Goal: Information Seeking & Learning: Learn about a topic

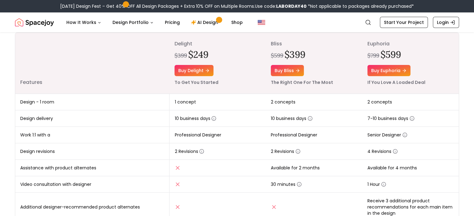
scroll to position [79, 0]
click at [214, 119] on icon "button" at bounding box center [214, 119] width 0 height 1
click at [412, 117] on circle "button" at bounding box center [411, 119] width 4 height 4
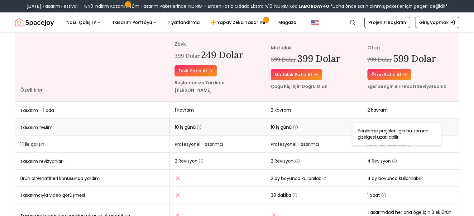
click at [396, 125] on icon "button" at bounding box center [396, 127] width 5 height 5
click at [295, 127] on icon "button" at bounding box center [295, 127] width 0 height 1
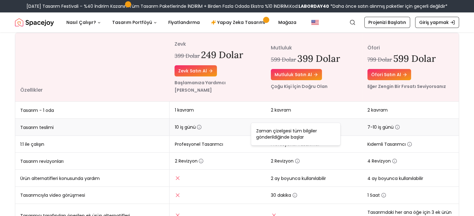
click at [295, 127] on icon "button" at bounding box center [295, 127] width 0 height 1
click at [198, 125] on icon "button" at bounding box center [198, 127] width 5 height 5
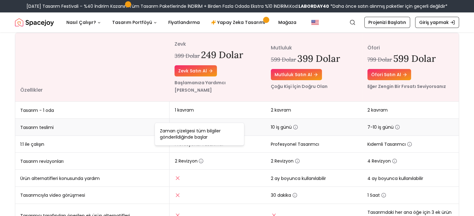
click at [198, 125] on icon "button" at bounding box center [198, 127] width 5 height 5
click at [200, 159] on icon "button" at bounding box center [200, 161] width 5 height 5
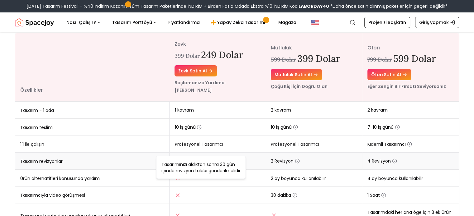
click at [200, 159] on icon "button" at bounding box center [200, 161] width 5 height 5
click at [390, 158] on span "4 Revizyon" at bounding box center [382, 161] width 30 height 6
click at [392, 159] on icon "button" at bounding box center [394, 161] width 5 height 5
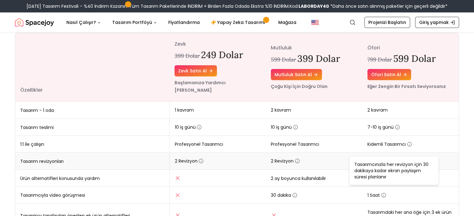
click at [392, 159] on icon "button" at bounding box center [394, 161] width 5 height 5
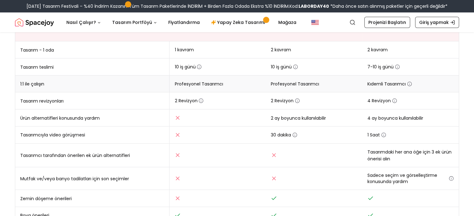
scroll to position [136, 0]
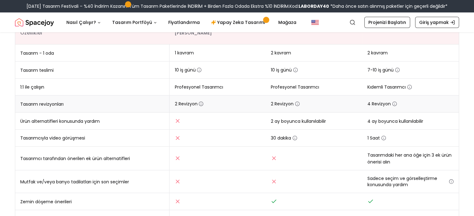
click at [202, 102] on circle "button" at bounding box center [201, 104] width 4 height 4
drag, startPoint x: 200, startPoint y: 98, endPoint x: 201, endPoint y: 96, distance: 3.2
click at [201, 96] on td "2 Revizyon" at bounding box center [217, 104] width 96 height 17
click at [201, 101] on icon "button" at bounding box center [200, 103] width 5 height 5
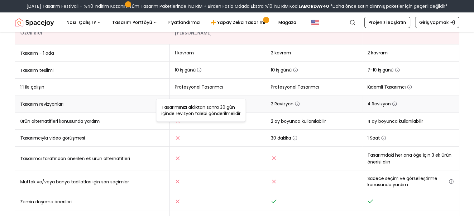
click at [201, 101] on icon "button" at bounding box center [200, 103] width 5 height 5
click at [200, 101] on icon "button" at bounding box center [200, 103] width 5 height 5
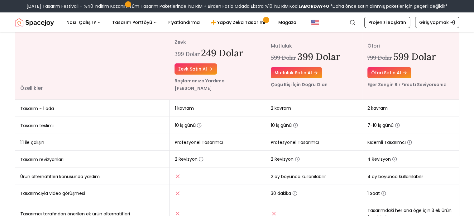
scroll to position [82, 0]
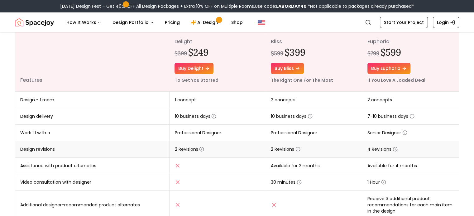
click at [307, 148] on td "2 Revisions" at bounding box center [314, 149] width 96 height 16
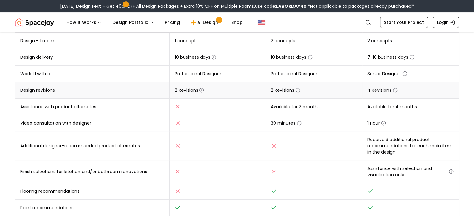
scroll to position [141, 0]
click at [327, 64] on td "10 business days" at bounding box center [314, 57] width 96 height 16
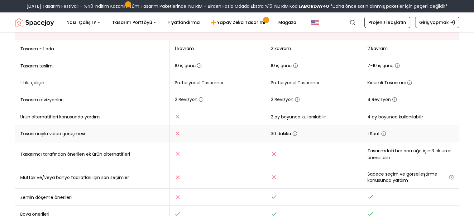
click at [294, 131] on icon "button" at bounding box center [294, 133] width 5 height 5
click at [291, 114] on font "2 ay boyunca kullanılabilir" at bounding box center [298, 117] width 55 height 6
click at [296, 131] on icon "button" at bounding box center [294, 133] width 5 height 5
click at [249, 142] on td at bounding box center [217, 154] width 96 height 24
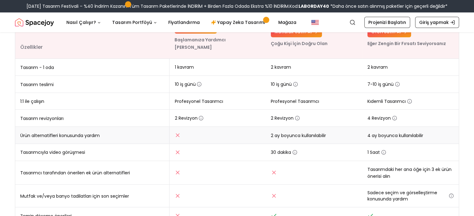
scroll to position [123, 0]
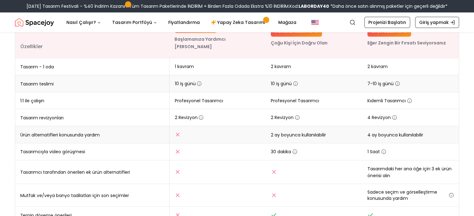
click at [395, 81] on icon "button" at bounding box center [396, 83] width 5 height 5
click at [352, 148] on td "30 dakika" at bounding box center [314, 151] width 96 height 17
click at [408, 98] on icon "button" at bounding box center [409, 100] width 5 height 5
click at [393, 115] on span "4 Revizyon" at bounding box center [382, 118] width 30 height 6
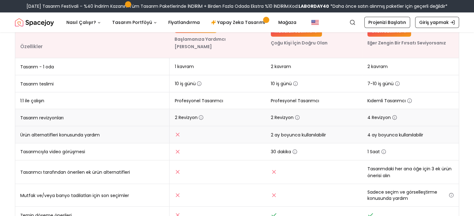
click at [393, 115] on icon "button" at bounding box center [394, 117] width 5 height 5
click at [362, 135] on font "Tasarımcınızla her revizyon için 30 dakikaya kadar ekran paylaşım süresi planla…" at bounding box center [391, 127] width 74 height 19
click at [337, 147] on td "30 dakika" at bounding box center [314, 151] width 96 height 17
click at [326, 132] on td "2 ay boyunca kullanılabilir" at bounding box center [314, 134] width 96 height 17
click at [383, 149] on span "1 Saat" at bounding box center [376, 152] width 19 height 6
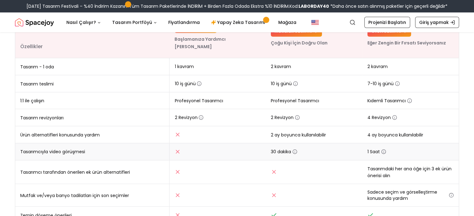
click at [383, 150] on circle "button" at bounding box center [383, 152] width 4 height 4
drag, startPoint x: 383, startPoint y: 140, endPoint x: 318, endPoint y: 217, distance: 100.7
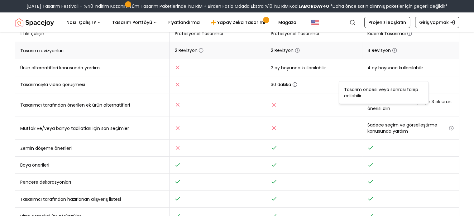
scroll to position [196, 0]
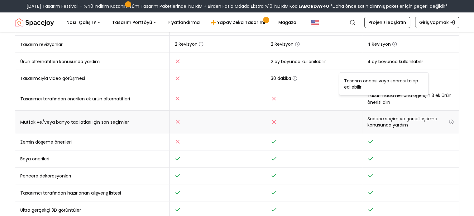
click at [353, 118] on td at bounding box center [314, 122] width 96 height 23
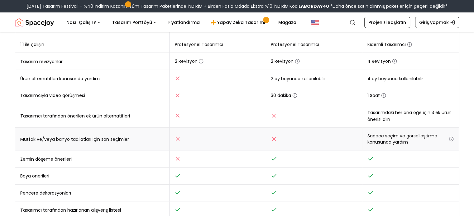
scroll to position [179, 0]
click at [450, 137] on icon "button" at bounding box center [450, 139] width 5 height 5
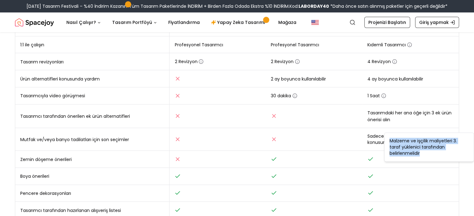
drag, startPoint x: 391, startPoint y: 142, endPoint x: 467, endPoint y: 147, distance: 76.4
click at [467, 147] on div "Malzeme ve işçilik maliyetleri 3. taraf yüklenici tarafından belirlenmelidir" at bounding box center [429, 147] width 90 height 29
copy font "Malzeme ve işçilik maliyetleri 3. taraf yüklenici tarafından belirlenmelidir"
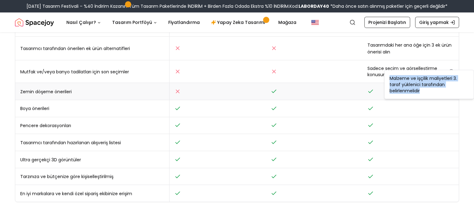
scroll to position [252, 0]
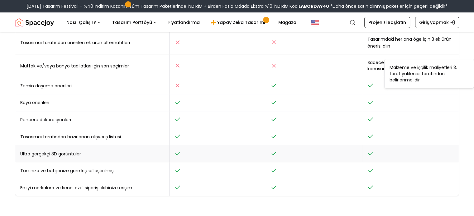
click at [297, 148] on td at bounding box center [314, 153] width 96 height 17
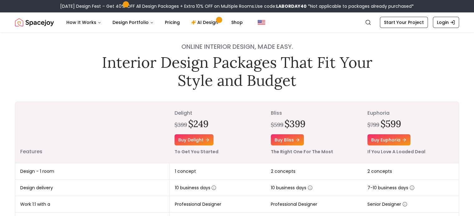
scroll to position [8, 0]
